Goal: Complete application form

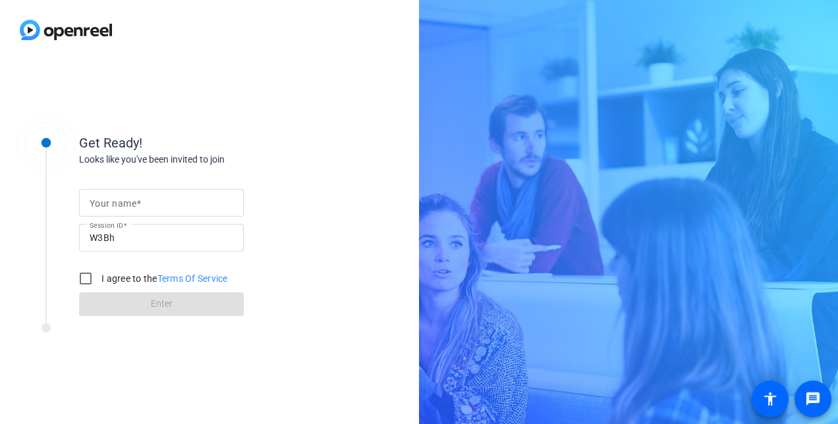
click at [126, 189] on div at bounding box center [162, 203] width 144 height 28
type input "Atticus"
click at [88, 271] on input "I agree to the Terms Of Service" at bounding box center [85, 278] width 26 height 26
checkbox input "true"
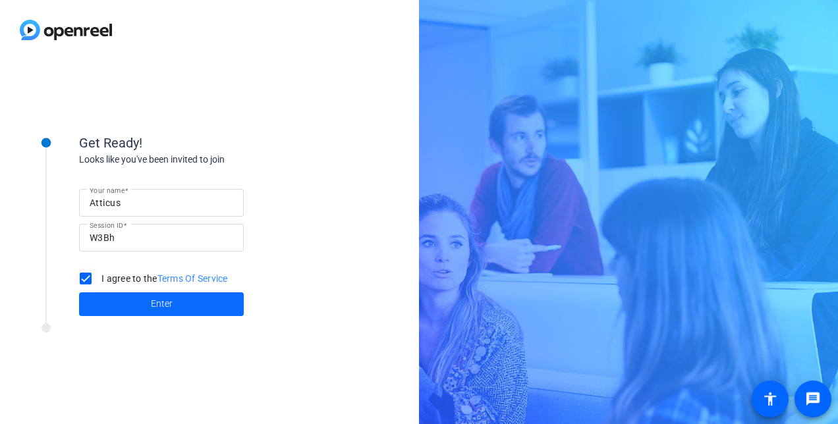
click at [124, 296] on span at bounding box center [161, 304] width 165 height 32
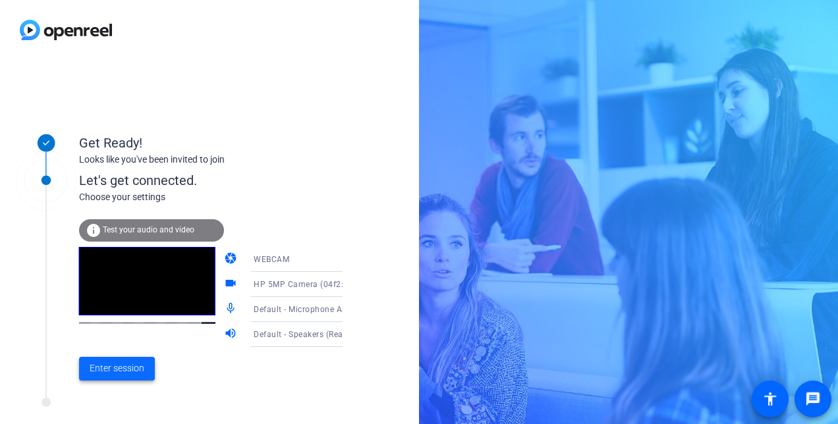
click at [124, 370] on span "Enter session" at bounding box center [117, 369] width 55 height 14
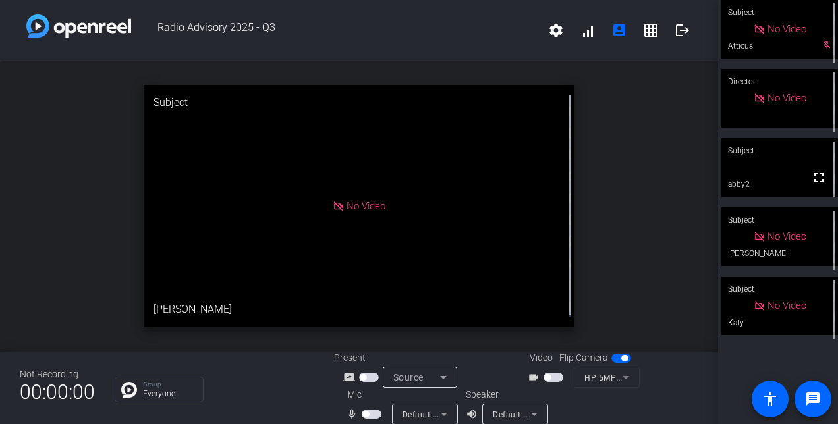
click at [366, 414] on span "button" at bounding box center [372, 414] width 20 height 9
click at [372, 414] on span "button" at bounding box center [374, 414] width 7 height 7
